Goal: Task Accomplishment & Management: Manage account settings

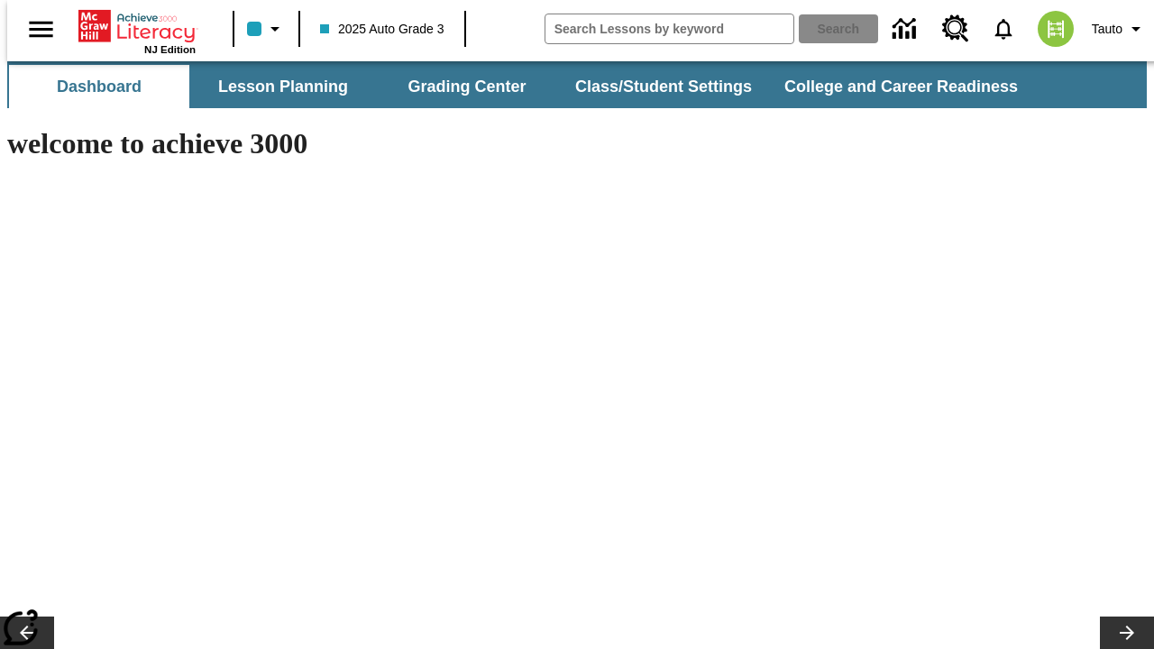
type input "-1"
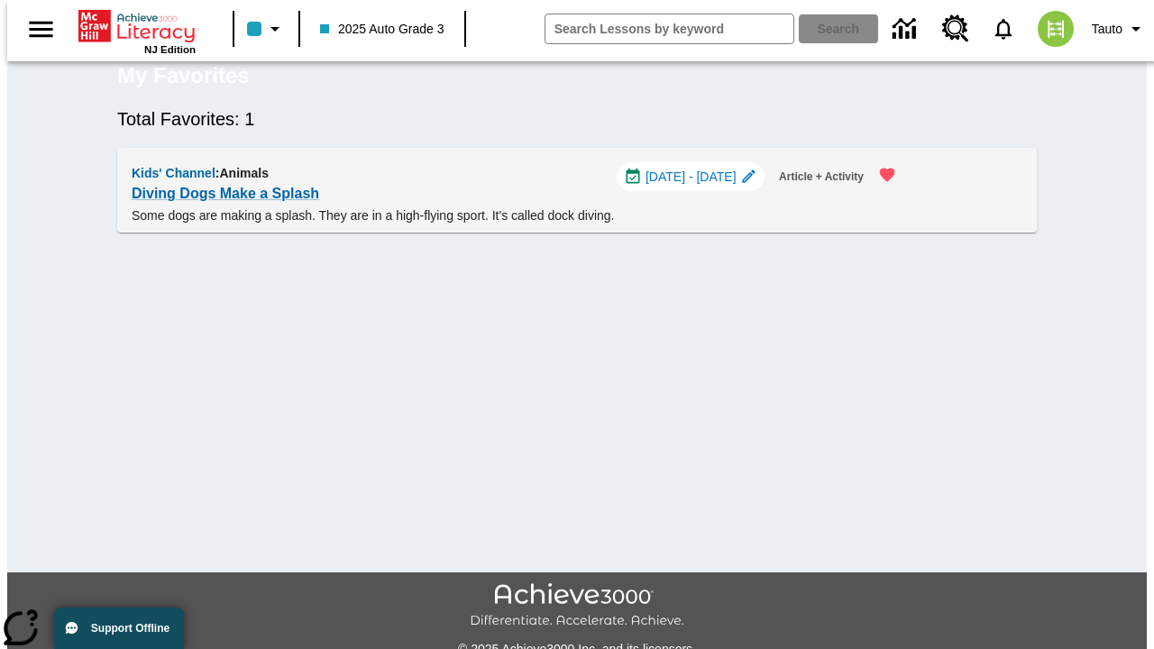
click at [699, 187] on span "[DATE] - [DATE]" at bounding box center [690, 177] width 91 height 19
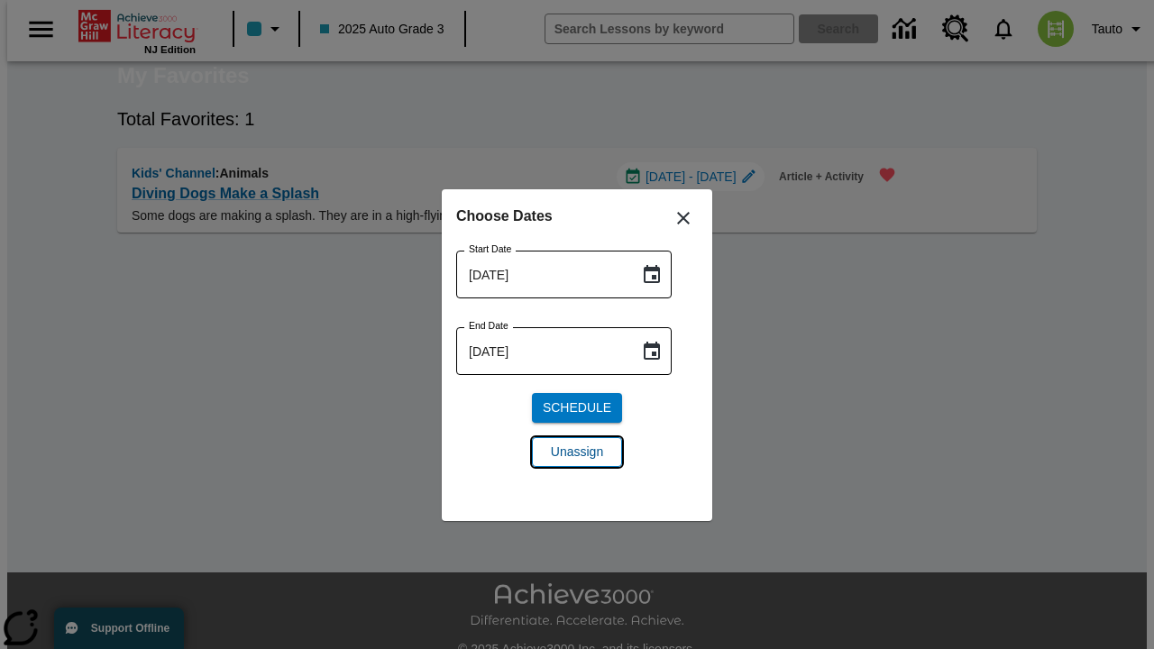
click at [577, 452] on span "Unassign" at bounding box center [577, 452] width 52 height 19
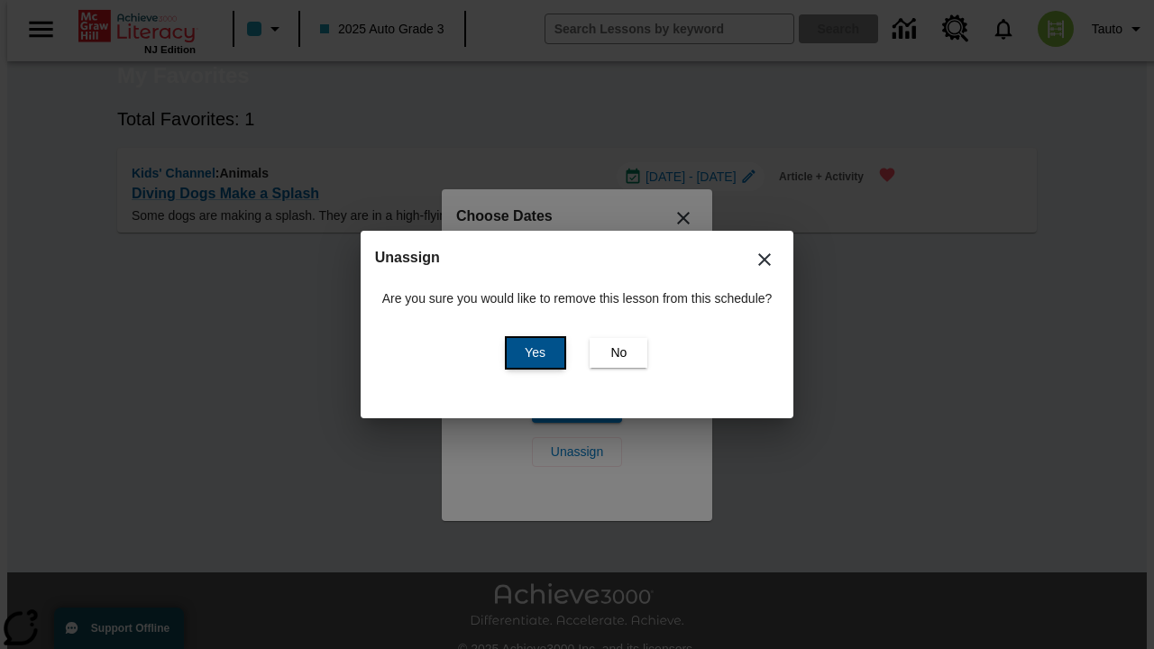
click at [532, 352] on span "Yes" at bounding box center [535, 352] width 21 height 19
